Goal: Task Accomplishment & Management: Manage account settings

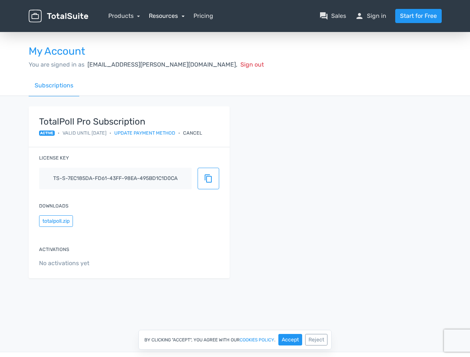
click at [166, 16] on link "Resources" at bounding box center [167, 15] width 36 height 7
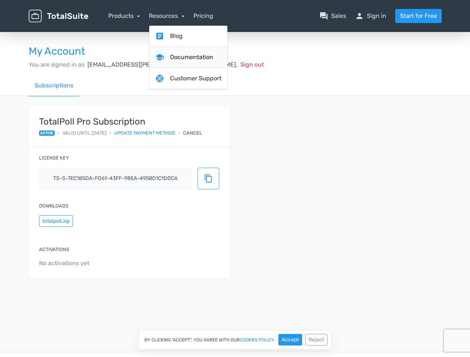
click at [180, 64] on link "school Documentation" at bounding box center [188, 57] width 78 height 21
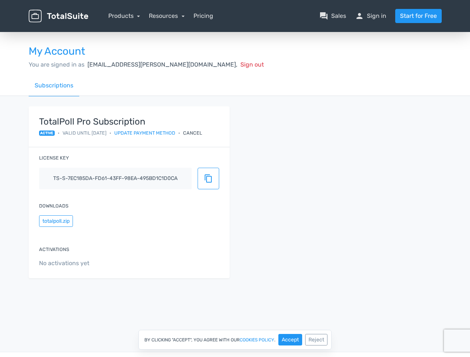
click at [199, 133] on div "Cancel" at bounding box center [192, 132] width 19 height 7
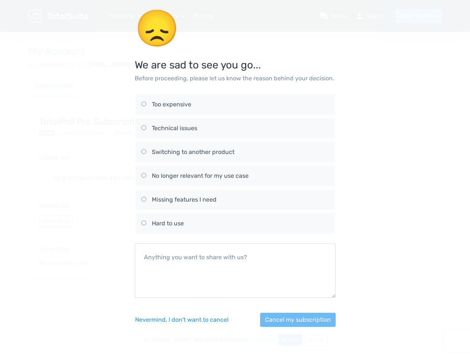
click at [208, 179] on div "No longer relevant for my use case" at bounding box center [240, 175] width 177 height 9
click at [146, 178] on input "No longer relevant for my use case" at bounding box center [143, 175] width 5 height 5
radio input "true"
click at [56, 221] on div "😞 We are sad to see you go... Before proceeding, please let us know the reason …" at bounding box center [235, 172] width 424 height 345
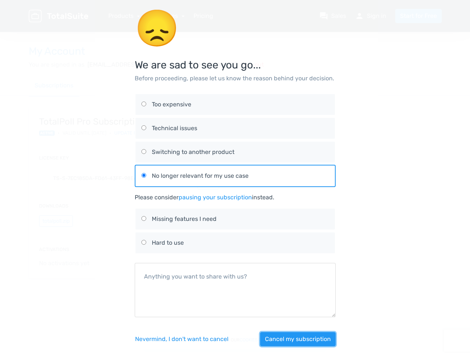
click at [290, 340] on button "Cancel my subscription" at bounding box center [298, 339] width 76 height 14
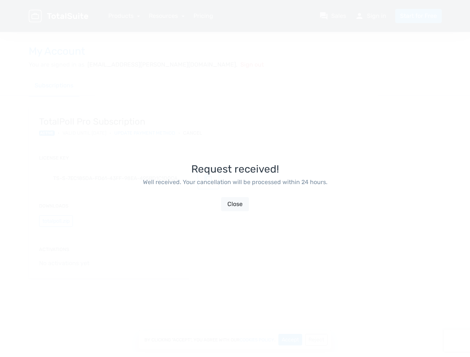
click at [316, 340] on div "Request received! Well received. Your cancellation will be processed within 24 …" at bounding box center [235, 187] width 201 height 357
